Goal: Check status: Check status

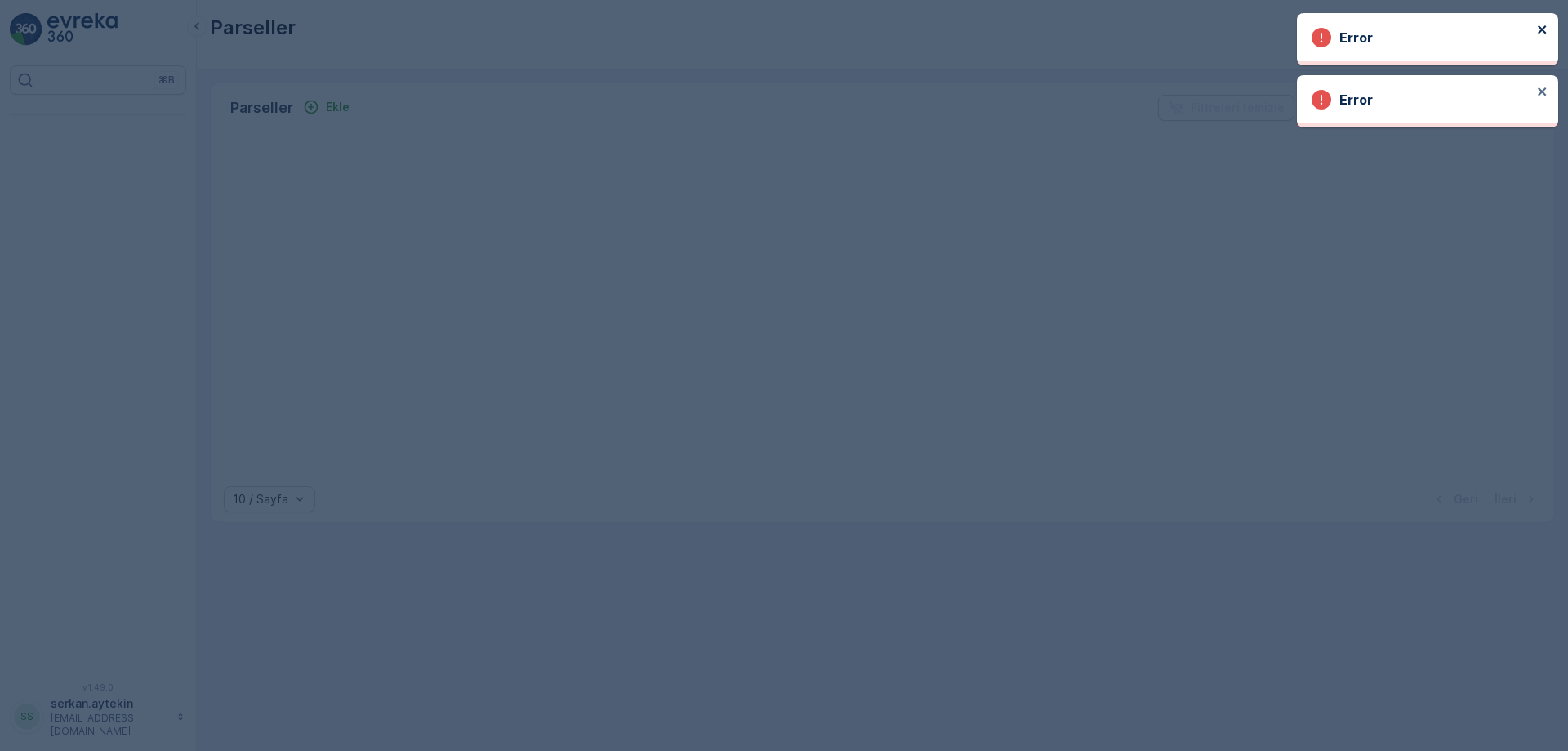
click at [1541, 32] on icon "close" at bounding box center [1542, 29] width 11 height 13
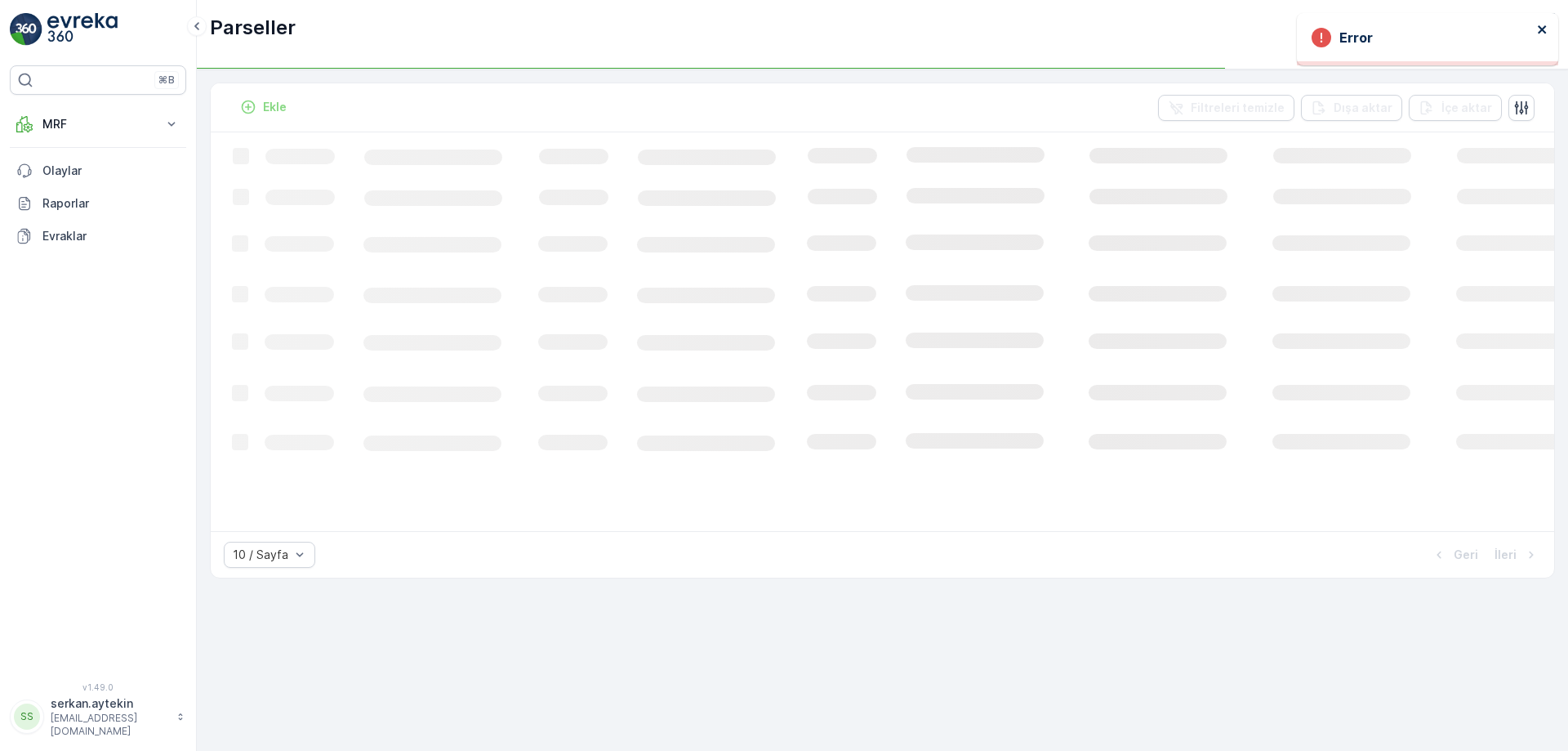
click at [1541, 37] on button "close" at bounding box center [1542, 30] width 11 height 15
click at [67, 135] on button "MRF" at bounding box center [98, 124] width 177 height 32
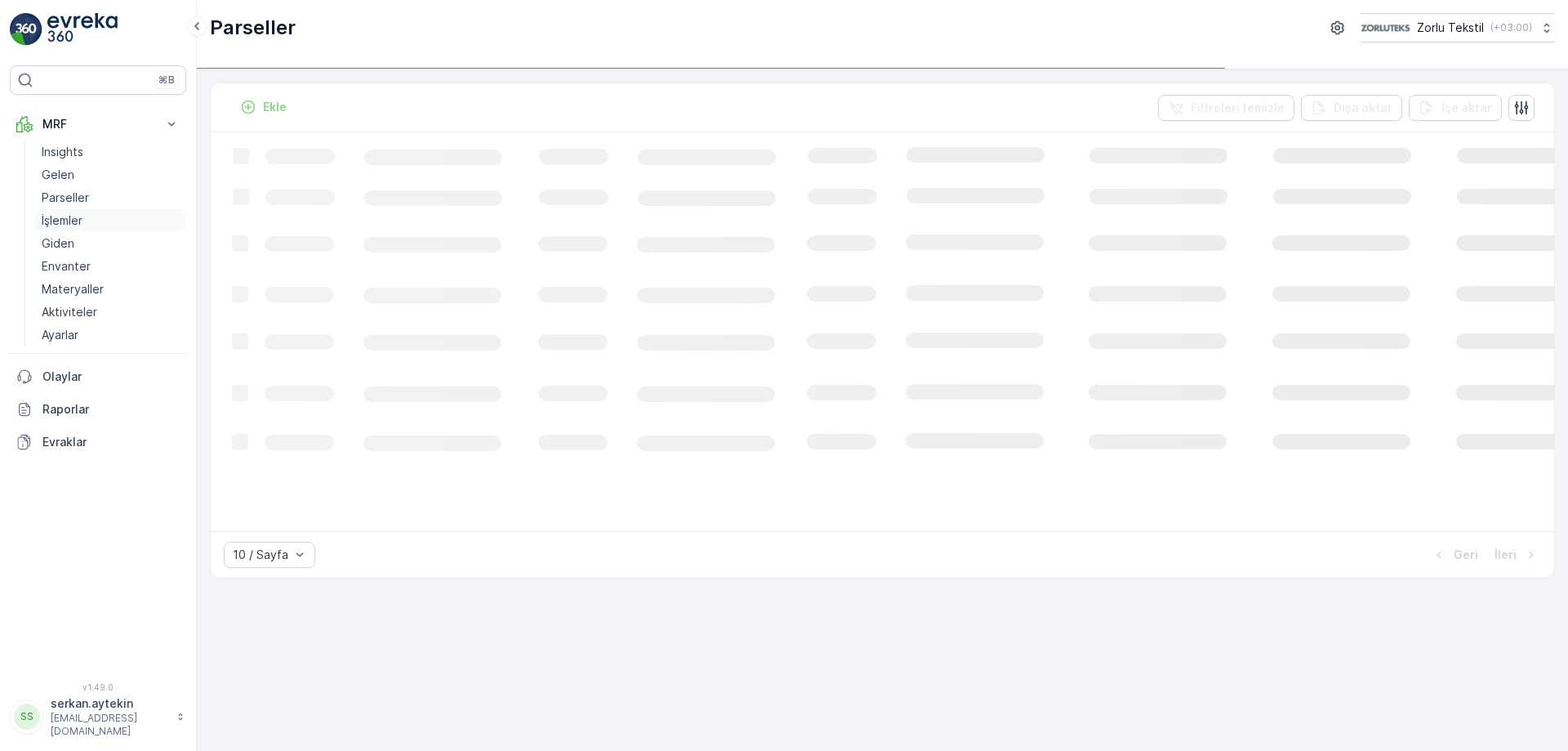
click at [51, 215] on p "İşlemler" at bounding box center [62, 220] width 41 height 16
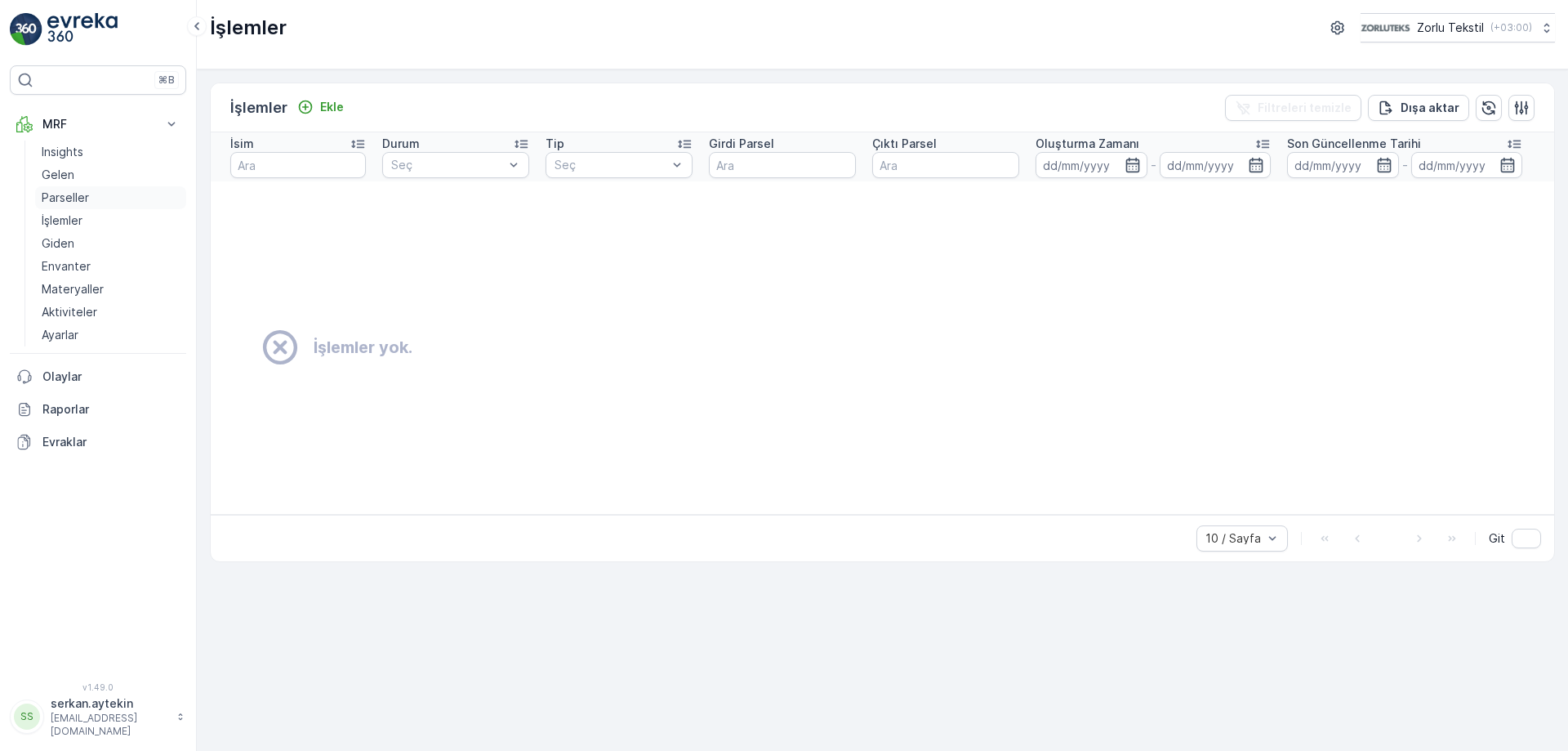
click at [60, 206] on link "Parseller" at bounding box center [110, 198] width 151 height 23
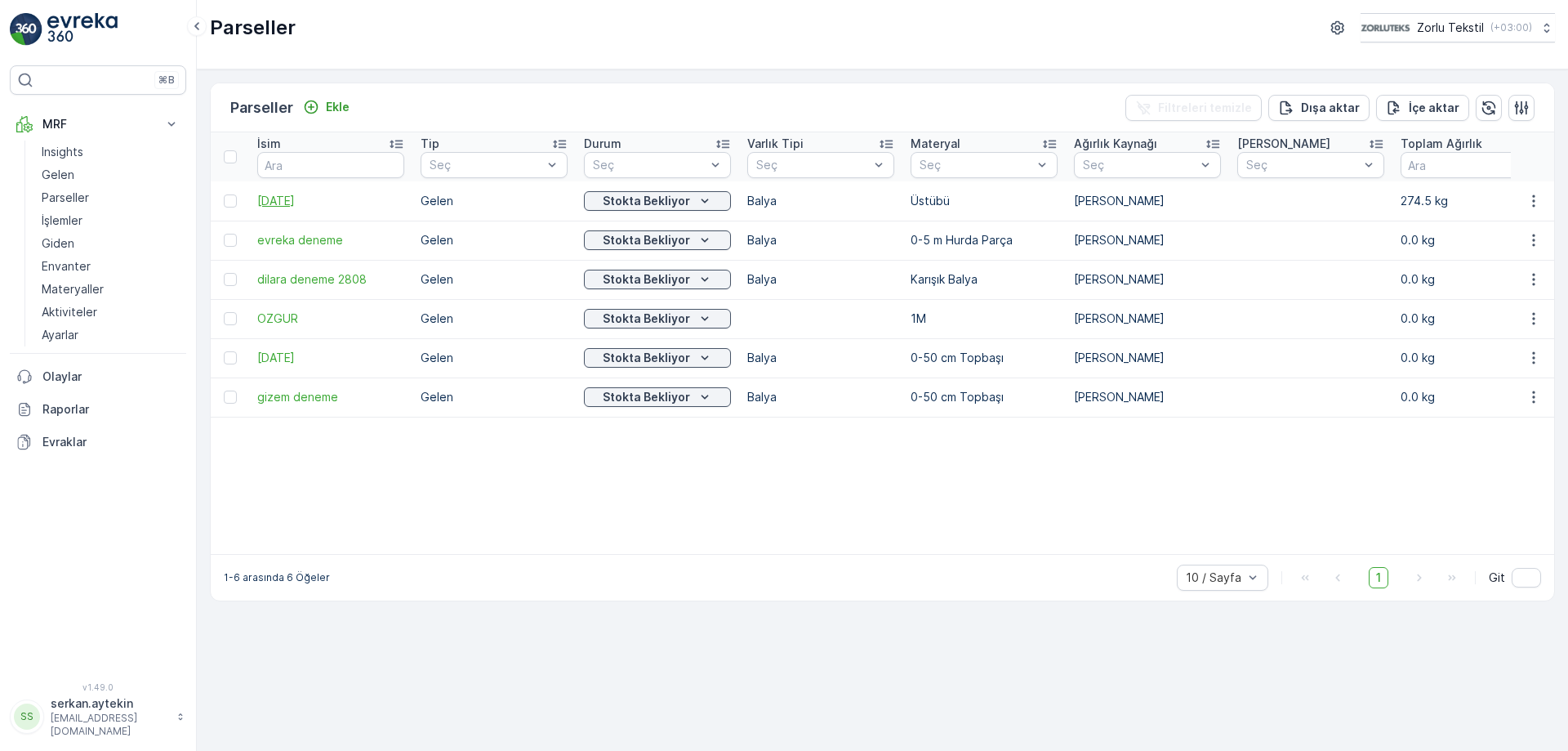
click at [299, 206] on span "[DATE]" at bounding box center [331, 201] width 147 height 16
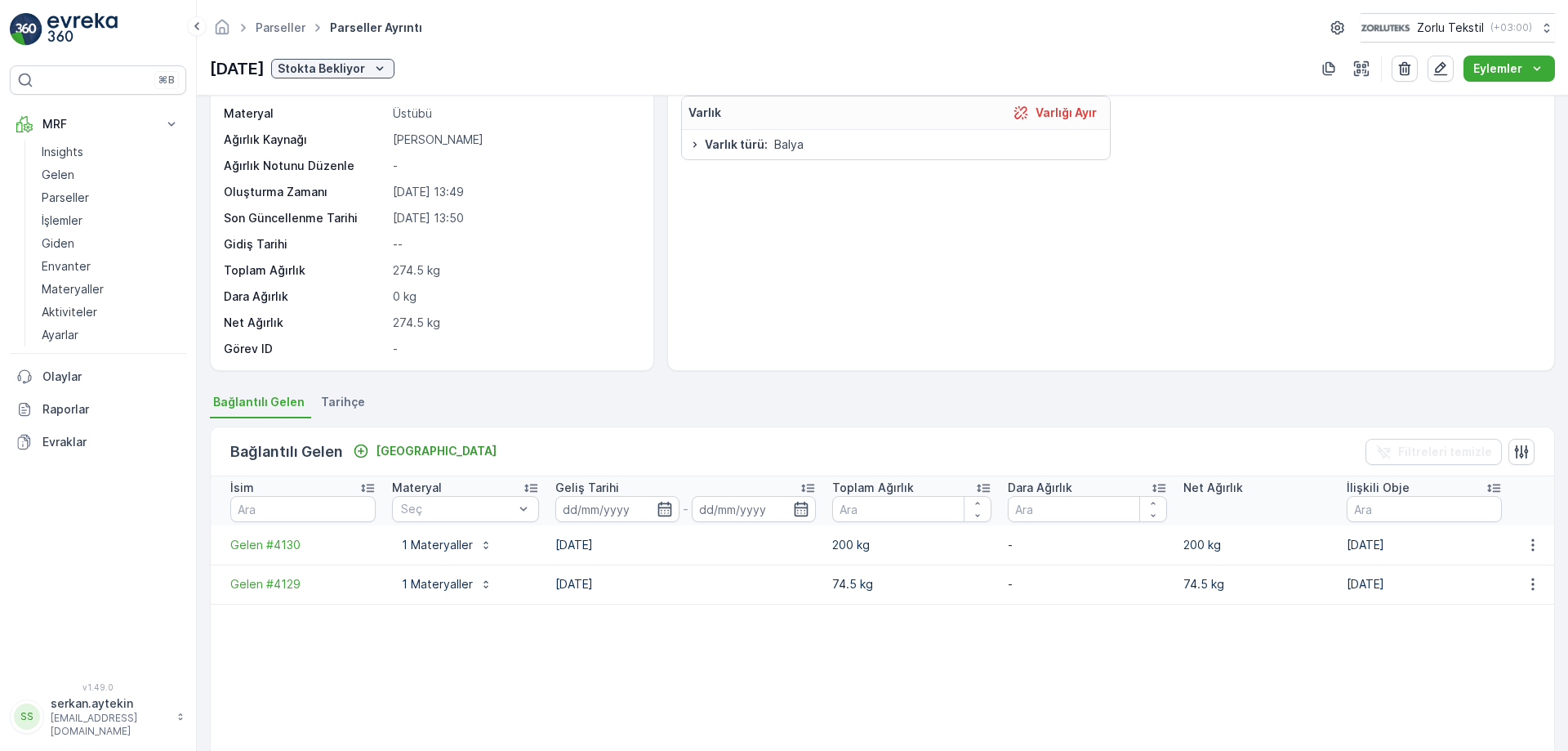
scroll to position [164, 0]
